Goal: Task Accomplishment & Management: Use online tool/utility

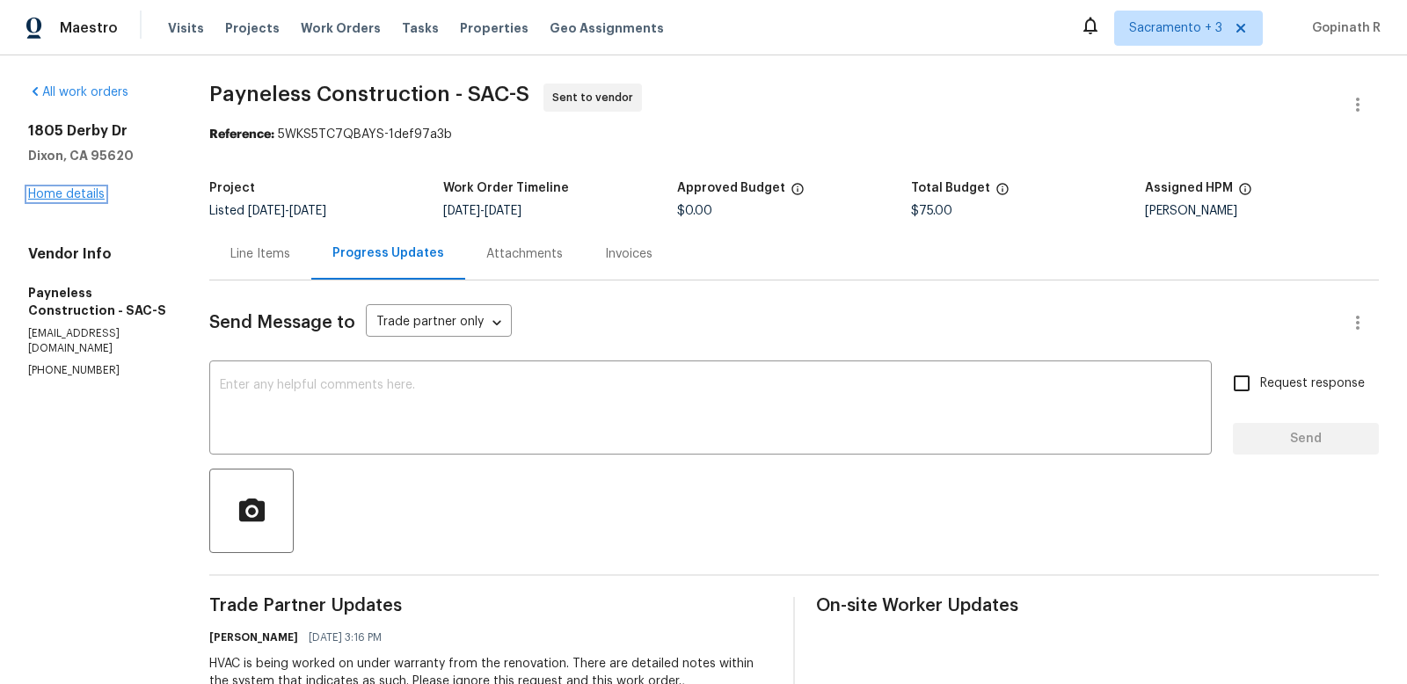
click at [71, 191] on link "Home details" at bounding box center [66, 194] width 76 height 12
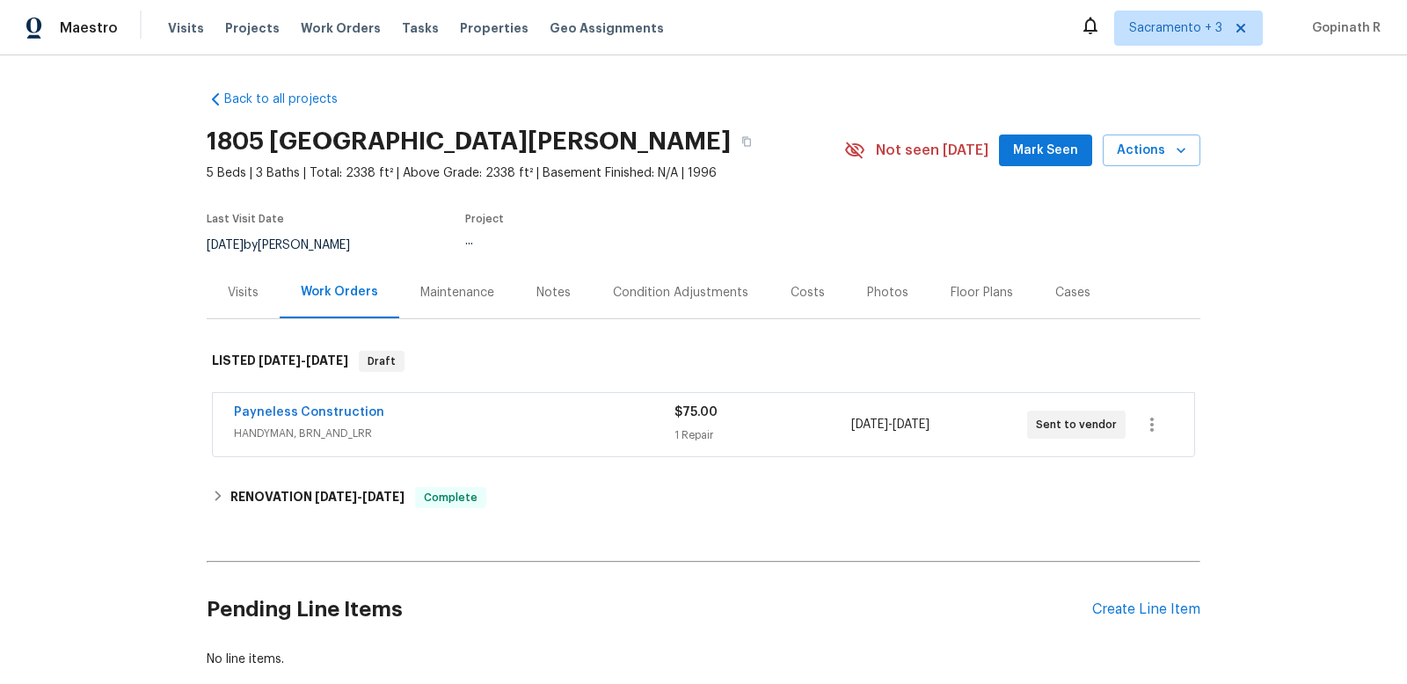
scroll to position [101, 0]
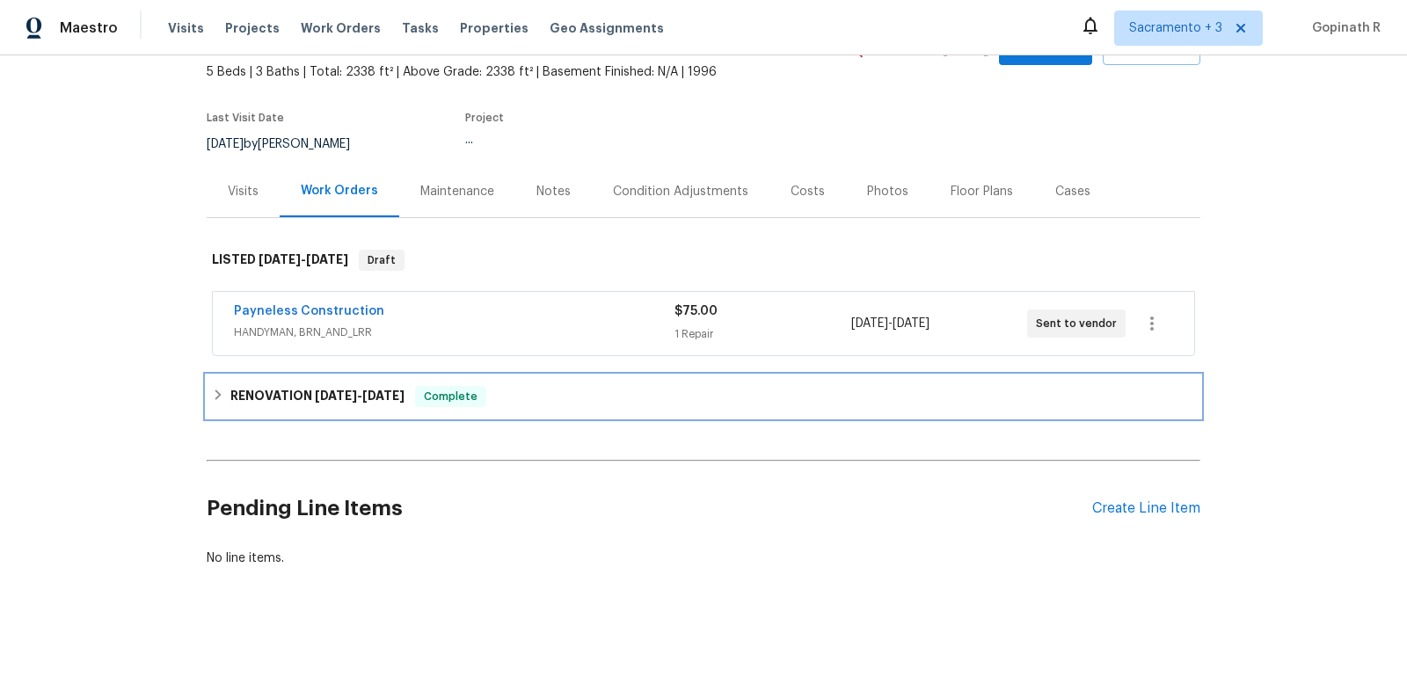
click at [433, 391] on span "Complete" at bounding box center [451, 397] width 68 height 18
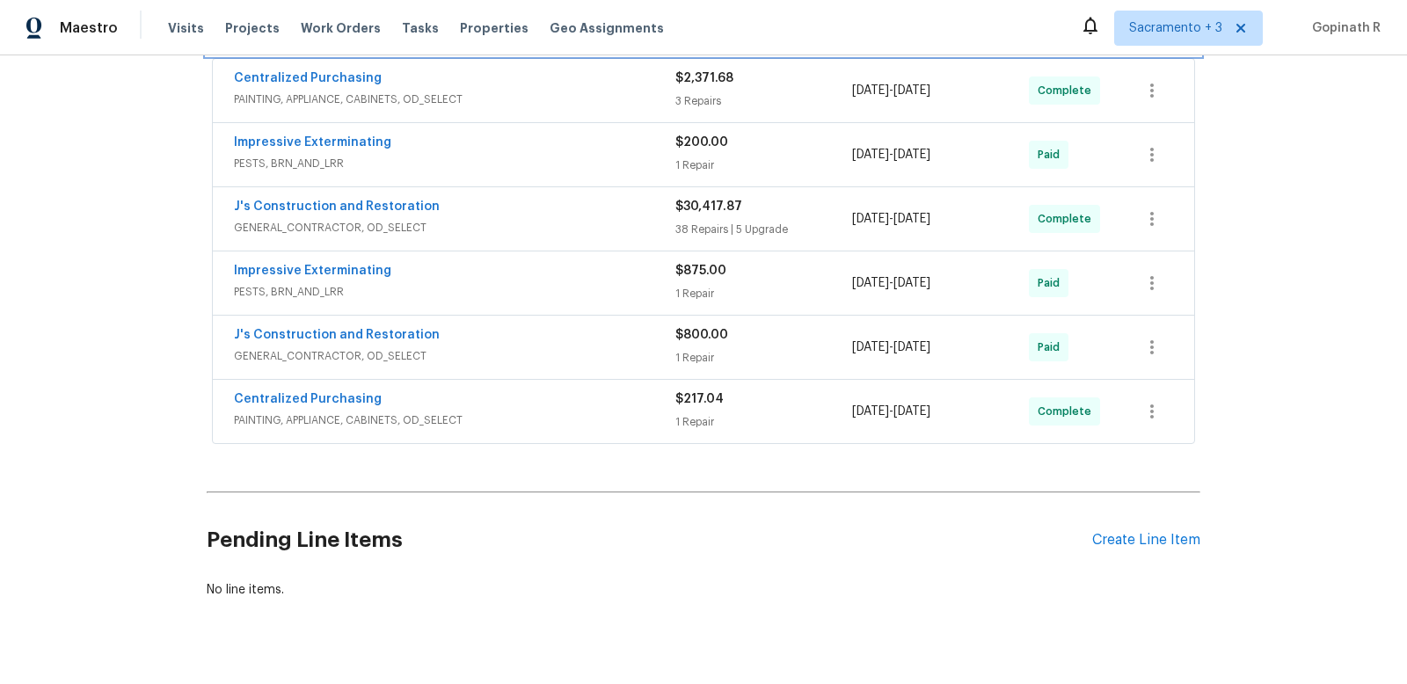
scroll to position [0, 0]
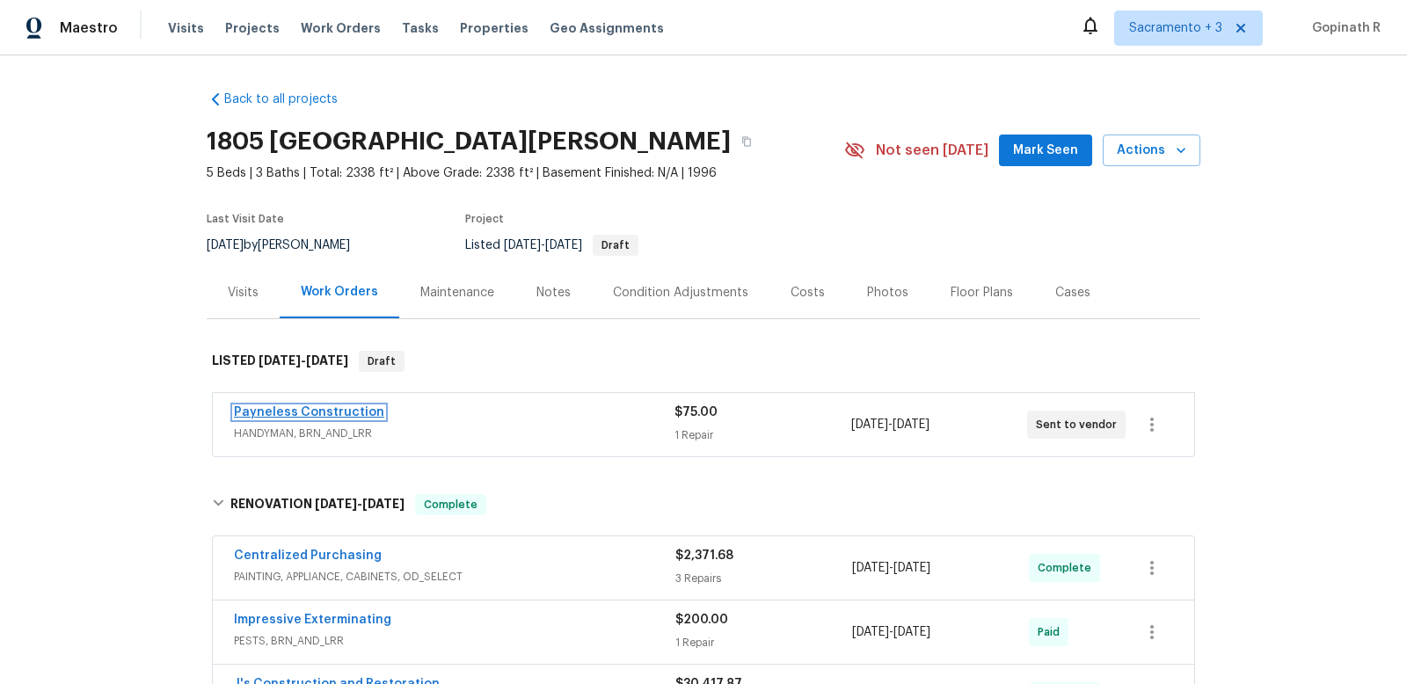
click at [266, 406] on link "Payneless Construction" at bounding box center [309, 412] width 150 height 12
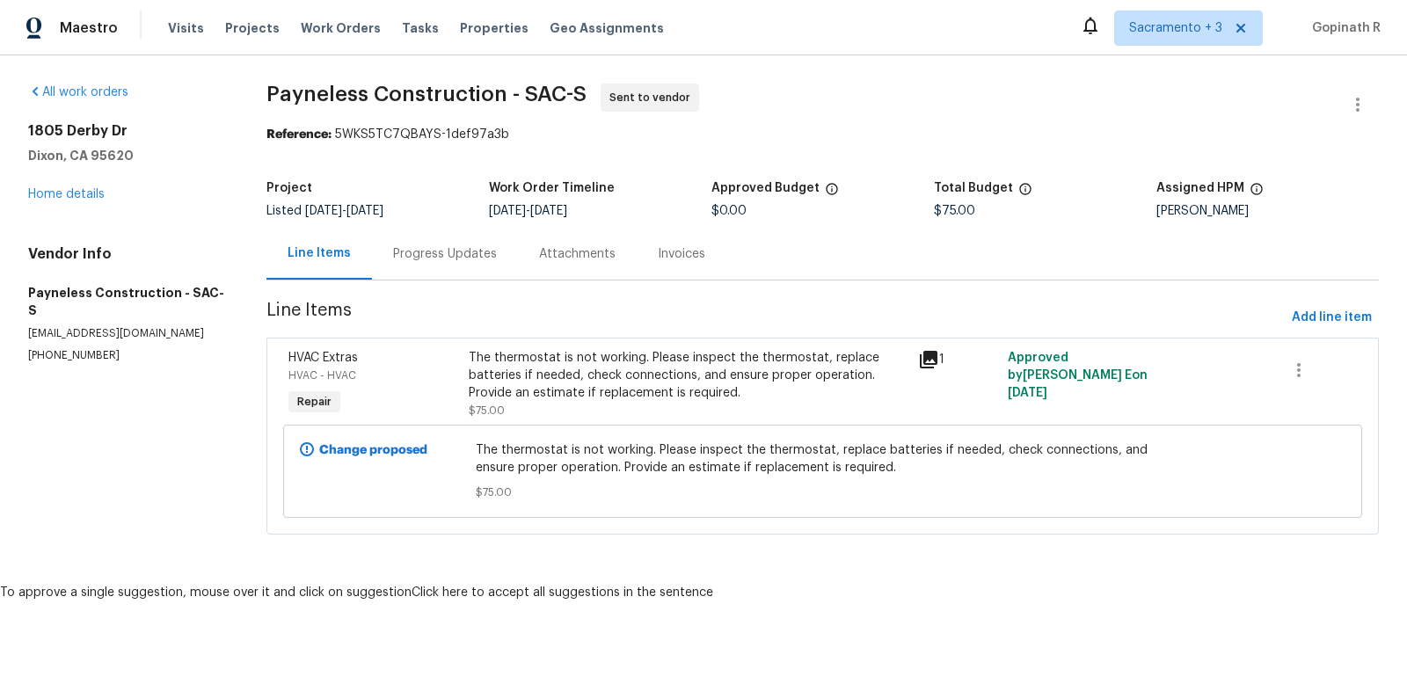
click at [457, 258] on div "Progress Updates" at bounding box center [445, 254] width 104 height 18
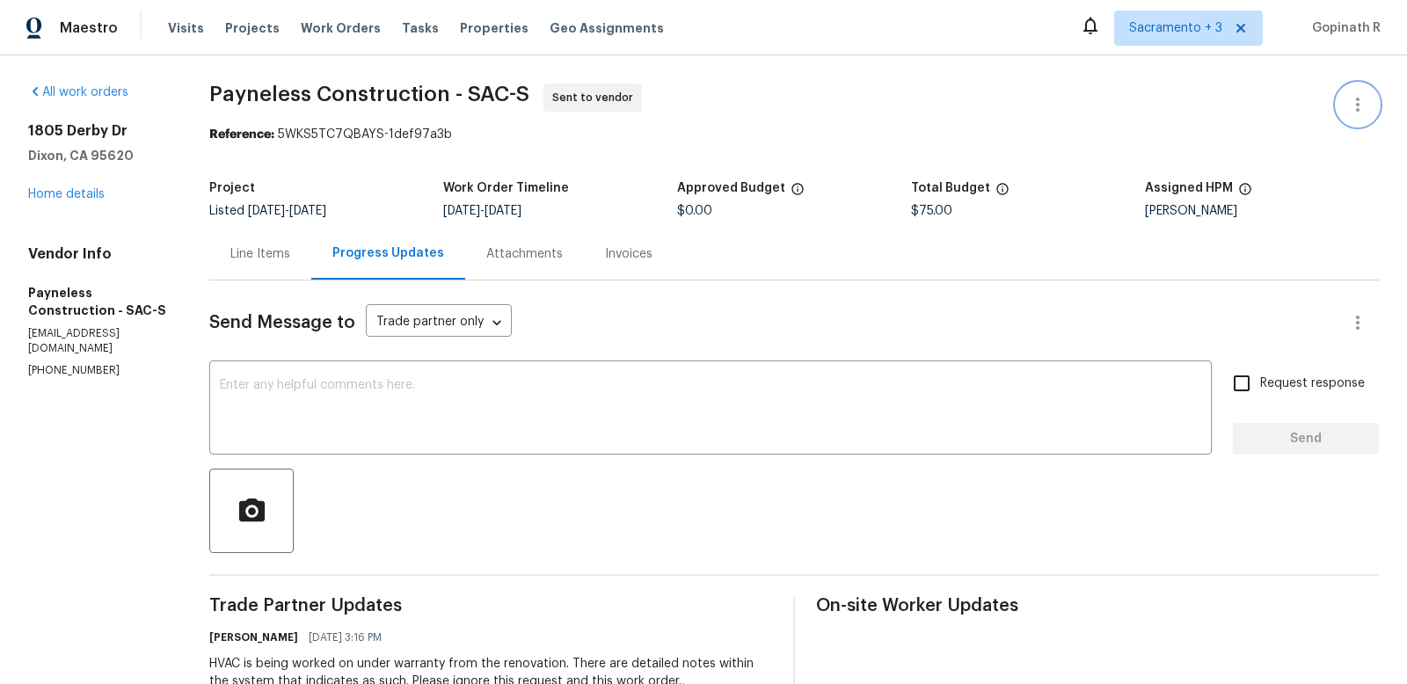
click at [1355, 100] on icon "button" at bounding box center [1357, 104] width 21 height 21
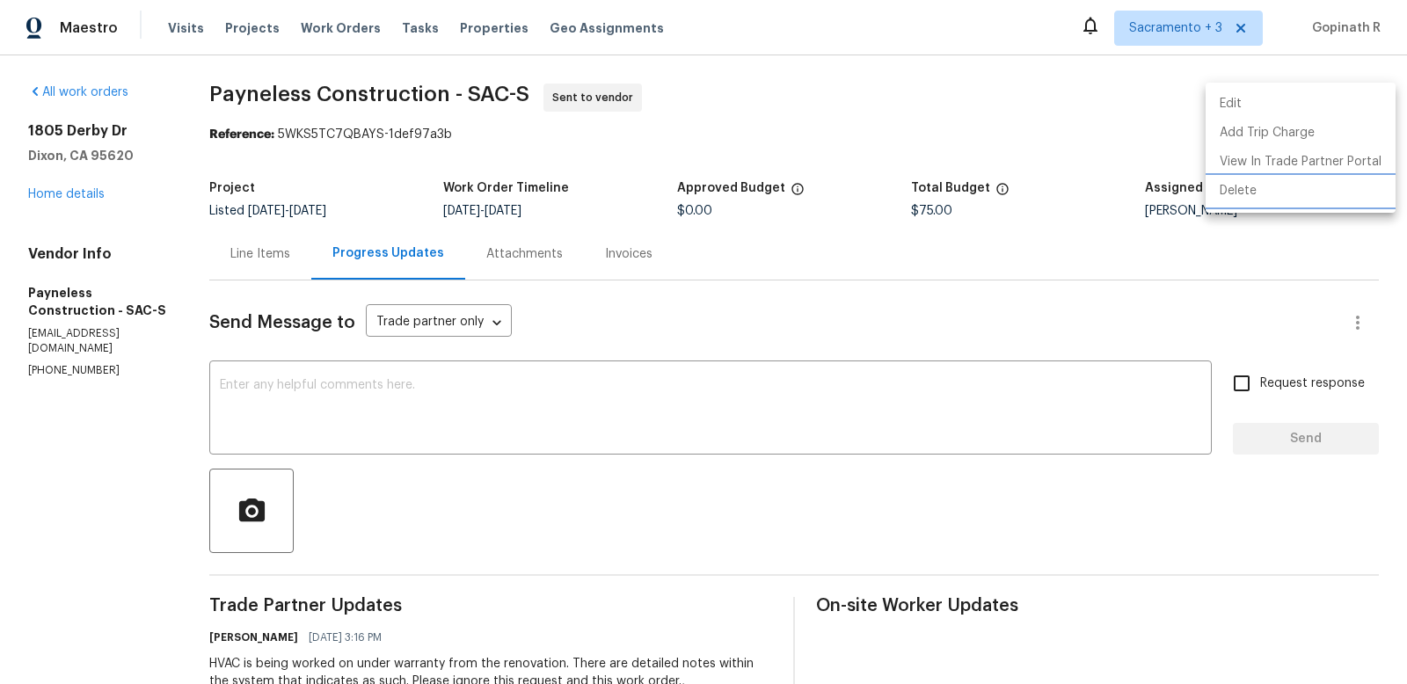
click at [1273, 186] on li "Delete" at bounding box center [1301, 191] width 190 height 29
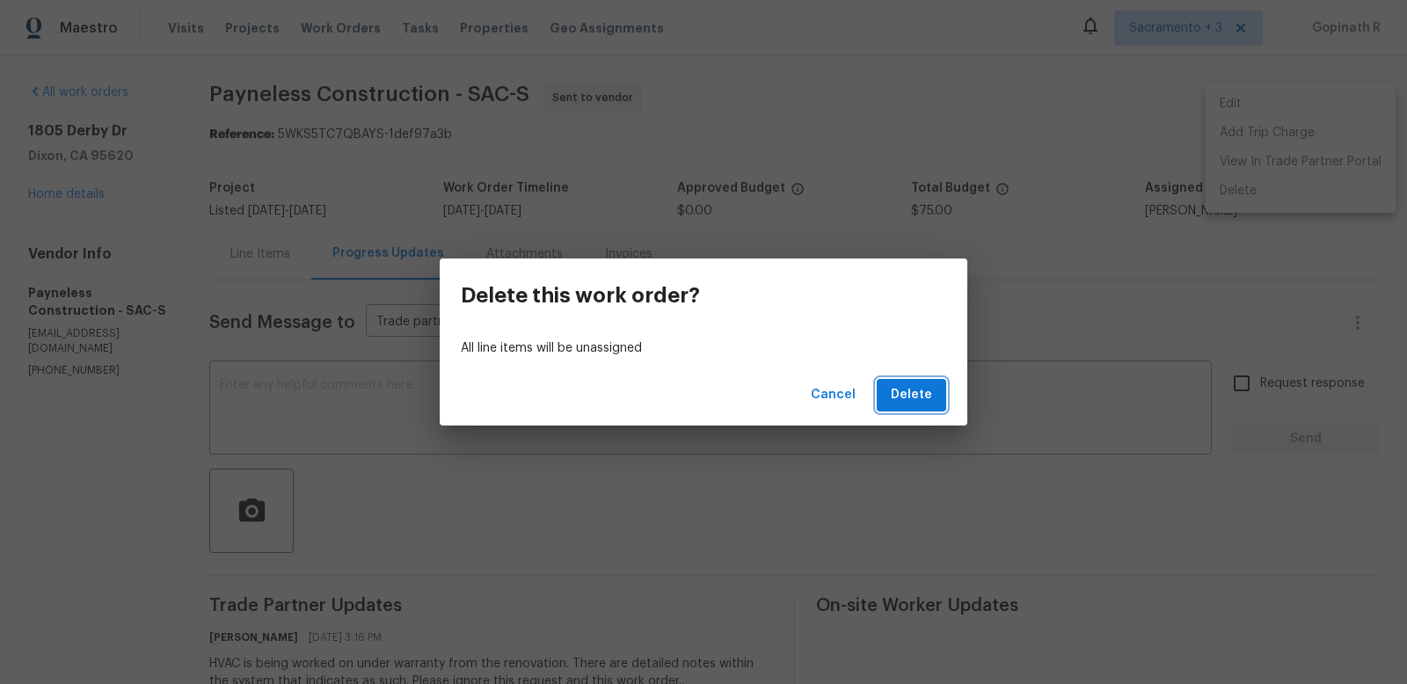
click at [929, 402] on span "Delete" at bounding box center [911, 395] width 41 height 22
